Goal: Task Accomplishment & Management: Manage account settings

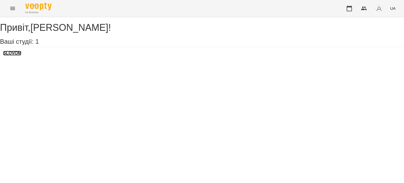
click at [21, 55] on h3 "SLOVOM" at bounding box center [12, 53] width 18 height 5
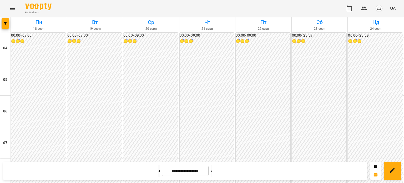
scroll to position [213, 0]
click at [158, 170] on button at bounding box center [158, 171] width 1 height 12
type input "**********"
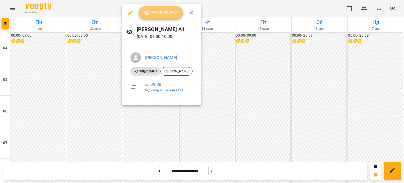
click at [166, 10] on span "Урок відбувся" at bounding box center [161, 12] width 36 height 6
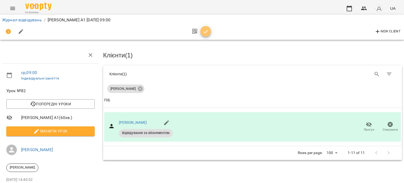
click at [206, 30] on icon "button" at bounding box center [206, 31] width 6 height 6
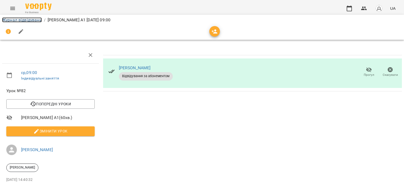
click at [32, 20] on link "Журнал відвідувань" at bounding box center [22, 19] width 40 height 5
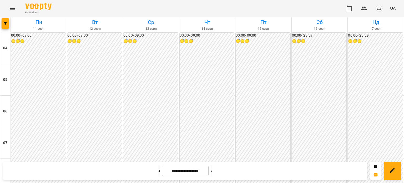
scroll to position [144, 0]
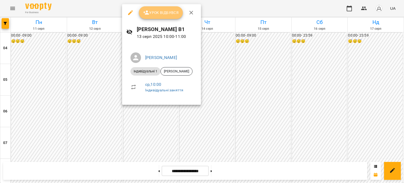
click at [162, 13] on span "Урок відбувся" at bounding box center [161, 12] width 36 height 6
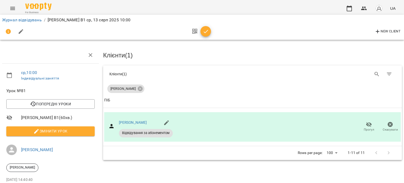
click at [206, 29] on icon "button" at bounding box center [206, 31] width 6 height 6
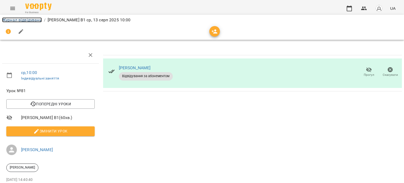
click at [36, 19] on link "Журнал відвідувань" at bounding box center [22, 19] width 40 height 5
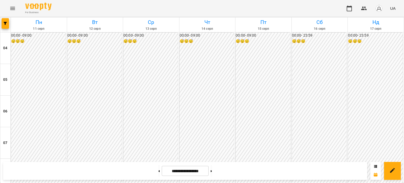
scroll to position [280, 0]
